Goal: Register for event/course

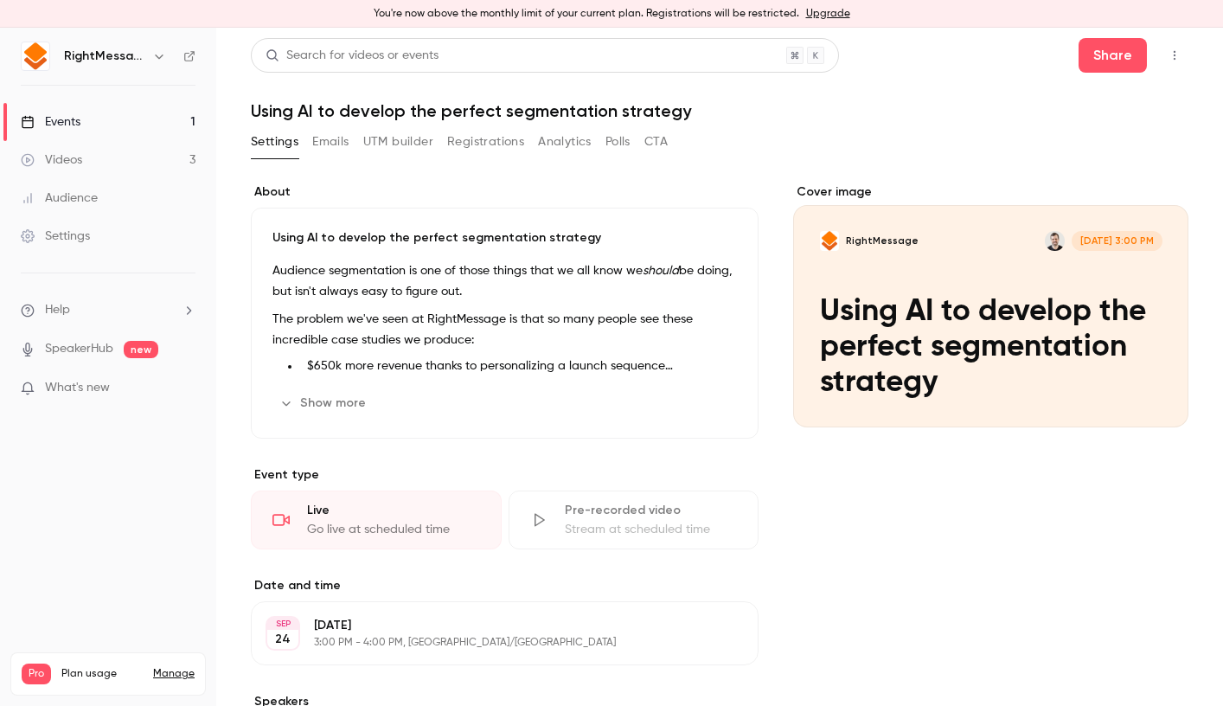
click at [148, 129] on link "Events 1" at bounding box center [108, 122] width 216 height 38
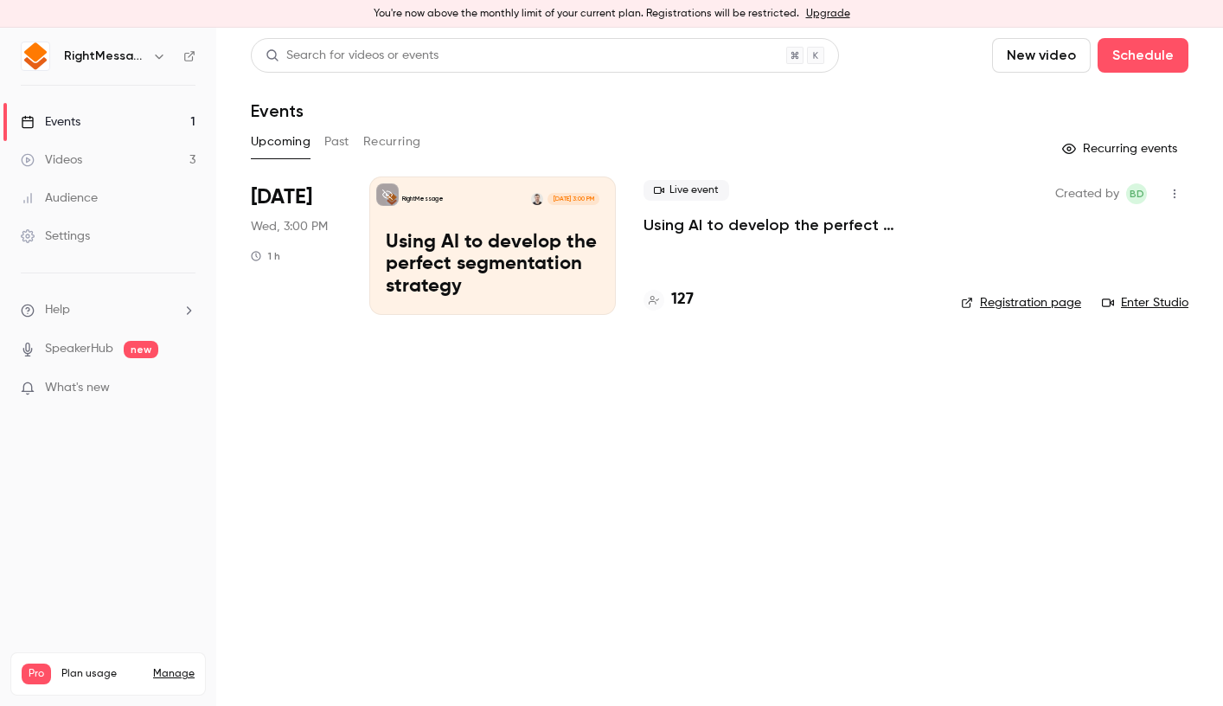
click at [722, 237] on div "Live event Using AI to develop the perfect segmentation strategy 127" at bounding box center [788, 245] width 290 height 138
click at [724, 224] on p "Using AI to develop the perfect segmentation strategy" at bounding box center [788, 224] width 290 height 21
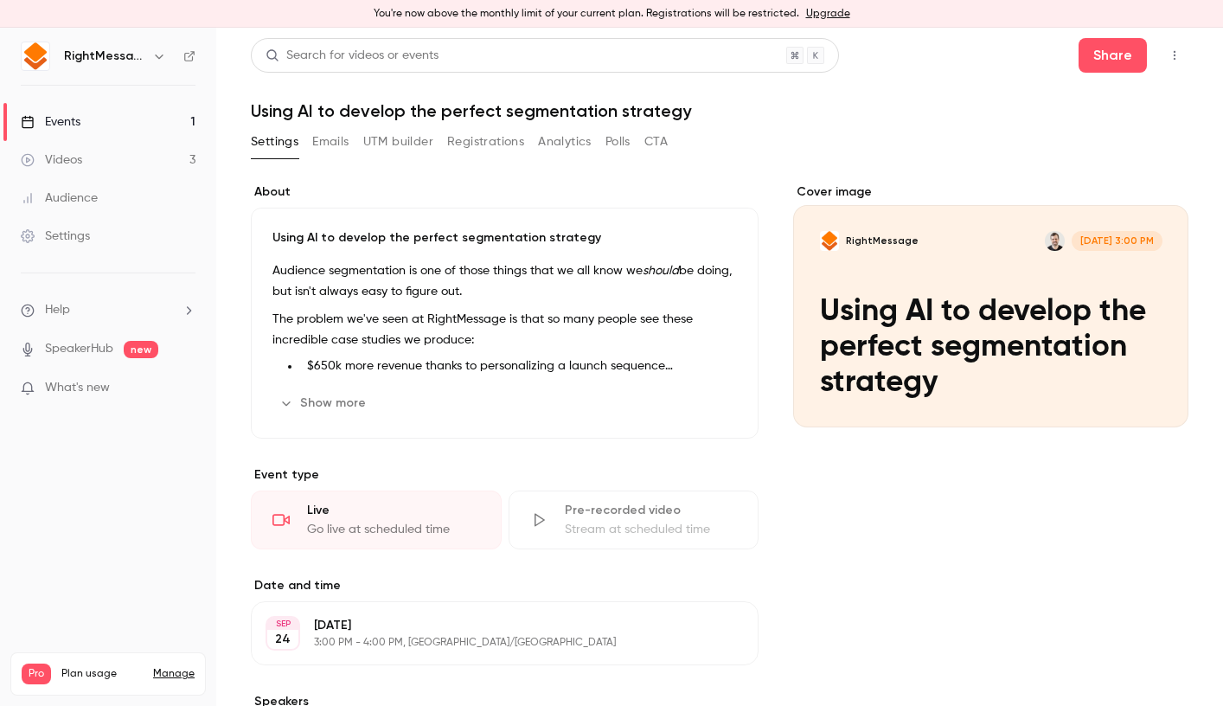
click at [464, 144] on button "Registrations" at bounding box center [485, 142] width 77 height 28
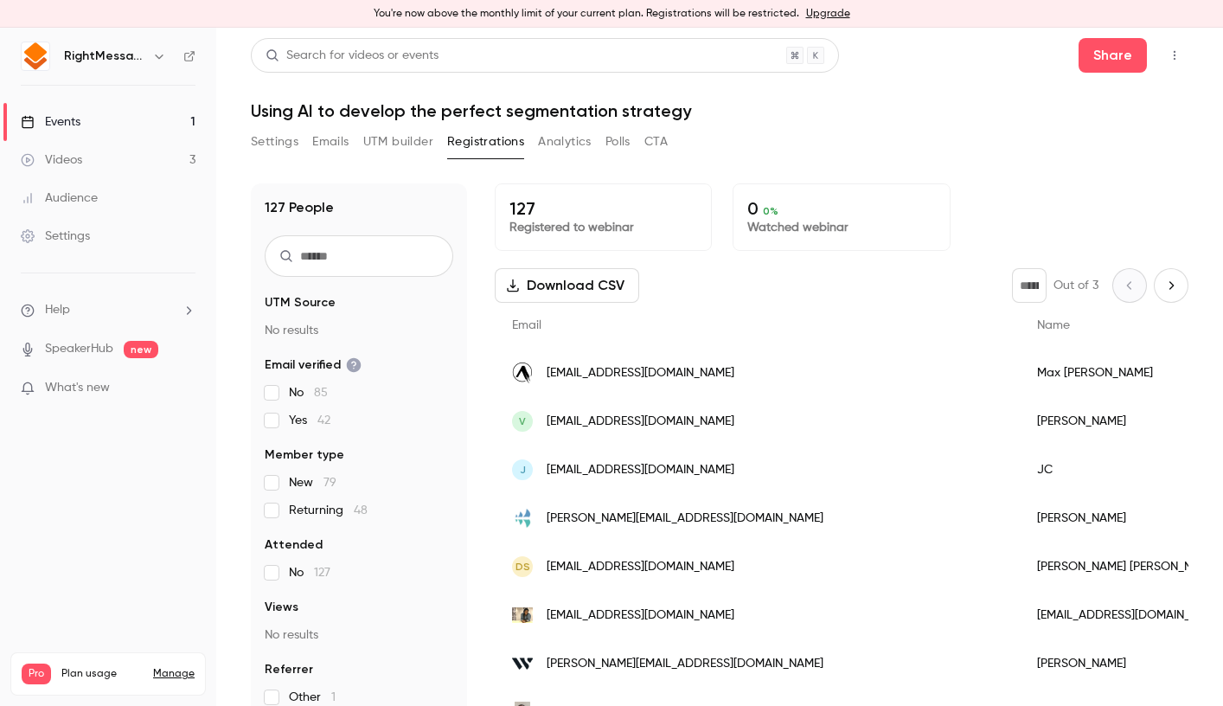
click at [1168, 52] on icon "button" at bounding box center [1175, 55] width 14 height 12
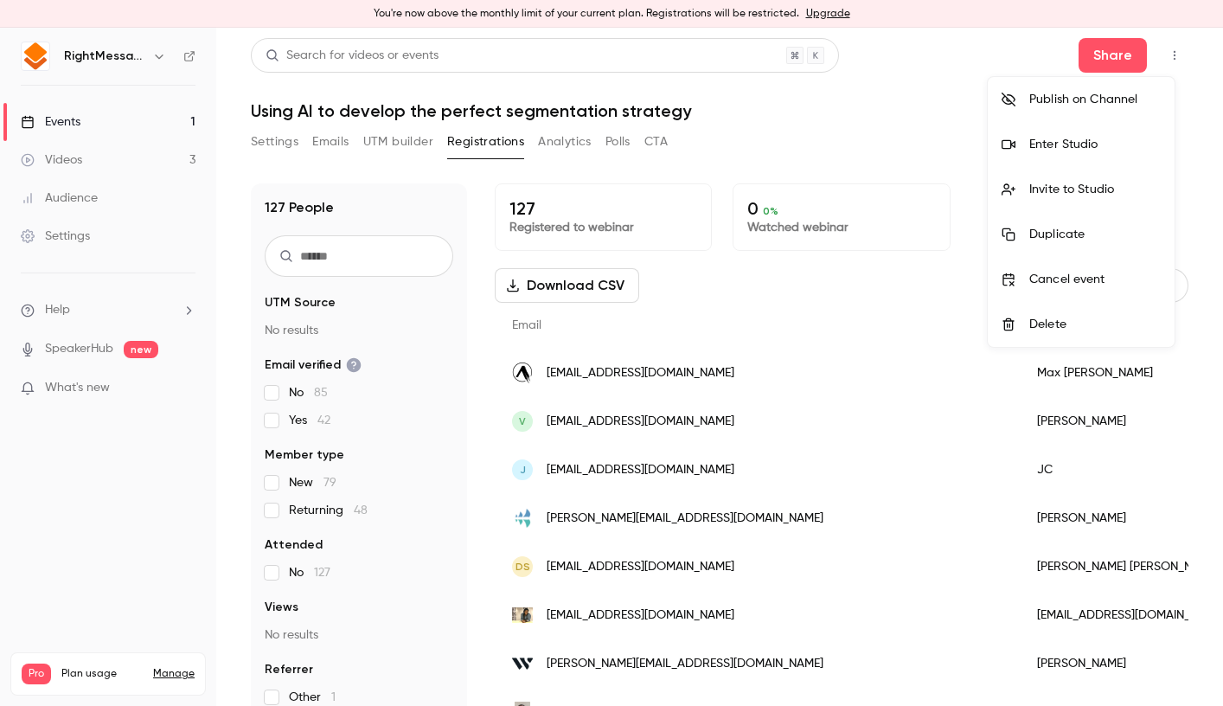
click at [1075, 125] on li "Enter Studio" at bounding box center [1081, 144] width 187 height 45
